Goal: Information Seeking & Learning: Check status

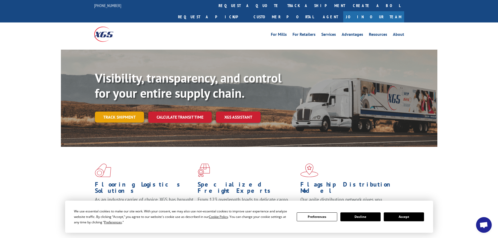
click at [116, 112] on link "Track shipment" at bounding box center [119, 117] width 49 height 11
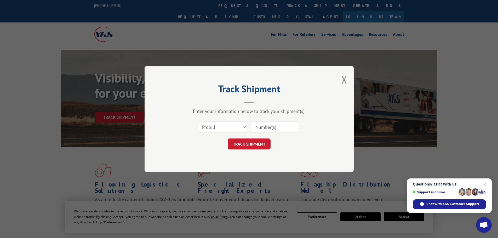
click at [259, 127] on input at bounding box center [275, 127] width 48 height 11
paste input "17608046"
type input "17608046"
click at [256, 145] on button "TRACK SHIPMENT" at bounding box center [249, 144] width 43 height 11
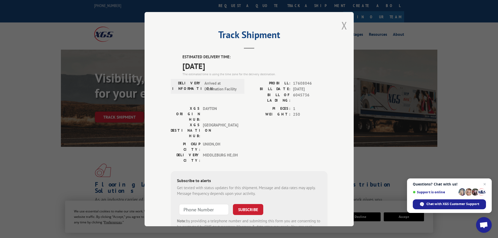
click at [342, 25] on button "Close modal" at bounding box center [345, 26] width 6 height 14
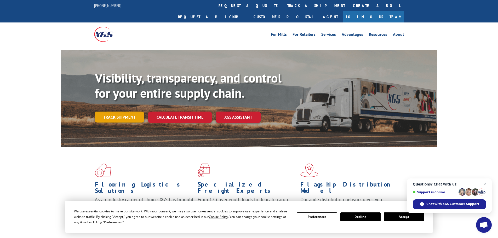
click at [125, 112] on link "Track shipment" at bounding box center [119, 117] width 49 height 11
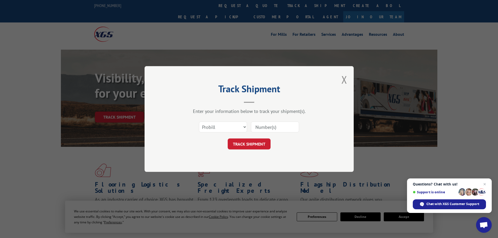
click at [265, 127] on input at bounding box center [275, 127] width 48 height 11
paste input "17608046"
type input "17608046"
click at [238, 144] on button "TRACK SHIPMENT" at bounding box center [249, 144] width 43 height 11
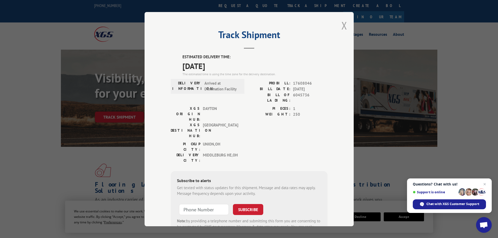
click at [343, 28] on button "Close modal" at bounding box center [345, 26] width 6 height 14
